Goal: Task Accomplishment & Management: Use online tool/utility

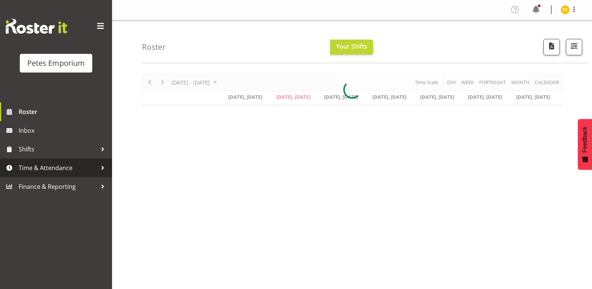
click at [77, 162] on span "Time & Attendance" at bounding box center [58, 167] width 78 height 11
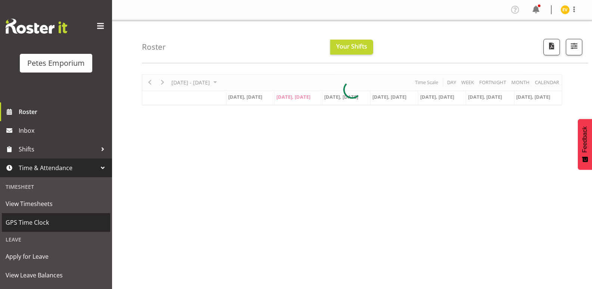
click at [71, 218] on span "GPS Time Clock" at bounding box center [56, 222] width 101 height 11
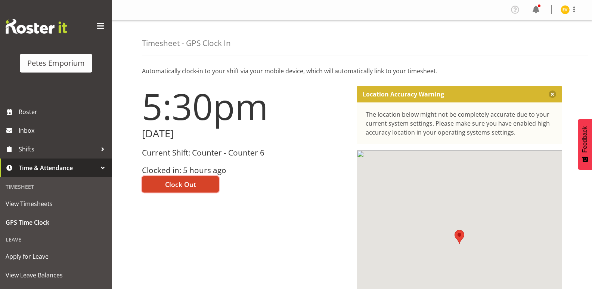
click at [182, 183] on span "Clock Out" at bounding box center [180, 184] width 31 height 10
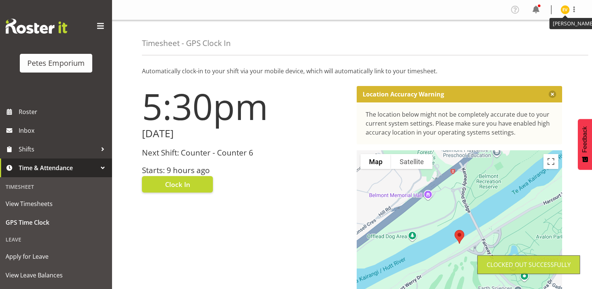
click at [561, 8] on img at bounding box center [564, 9] width 9 height 9
click at [547, 40] on link "Log Out" at bounding box center [543, 38] width 72 height 13
